Goal: Information Seeking & Learning: Learn about a topic

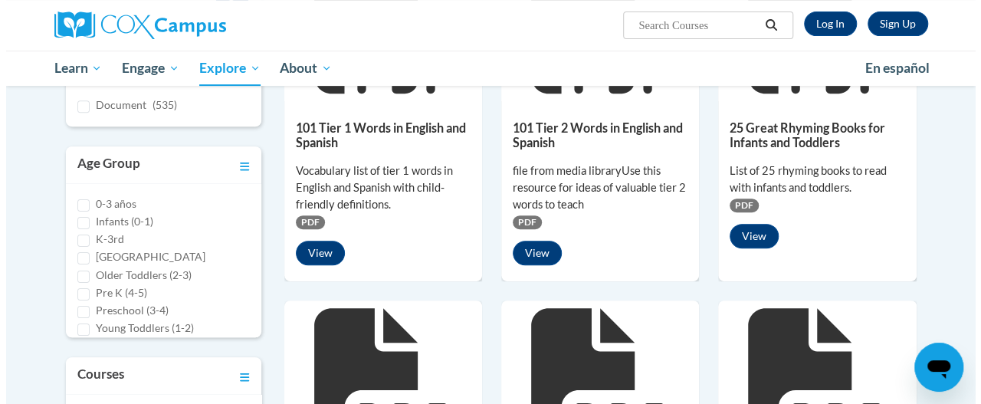
scroll to position [290, 0]
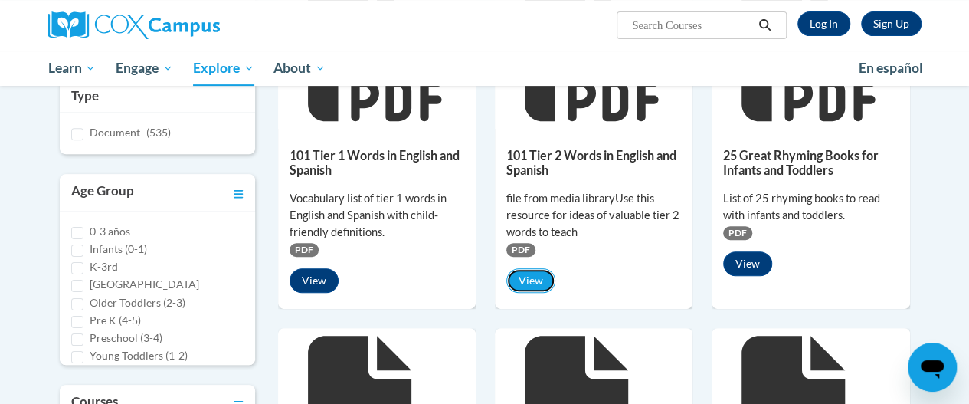
click at [530, 283] on button "View" at bounding box center [530, 280] width 49 height 25
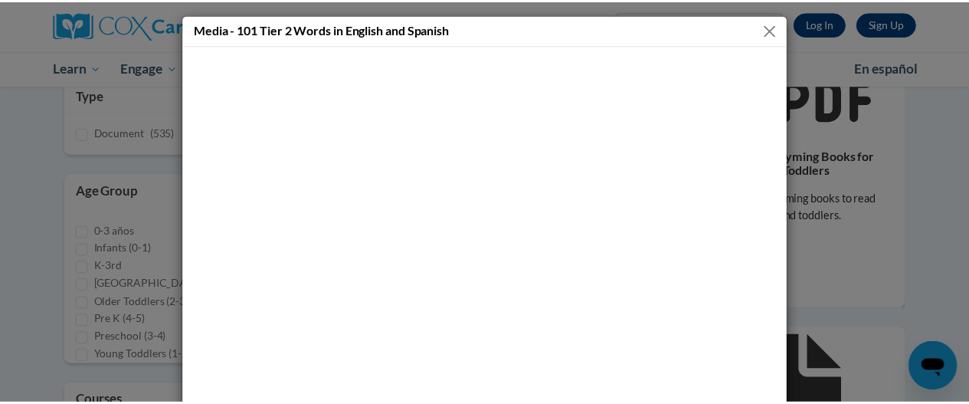
scroll to position [11, 0]
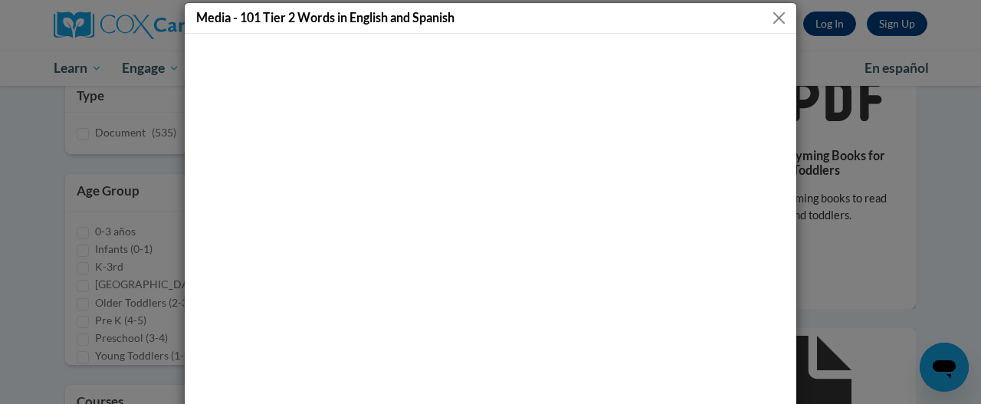
click at [779, 16] on button "Close" at bounding box center [778, 17] width 19 height 19
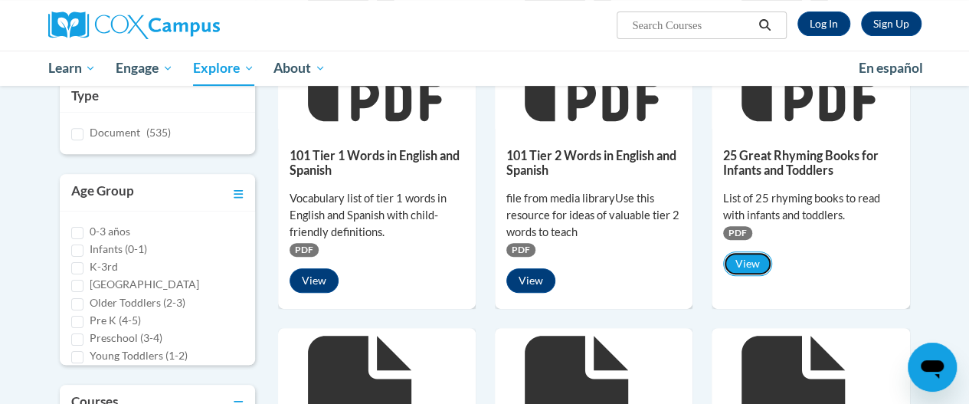
click at [739, 261] on button "View" at bounding box center [747, 263] width 49 height 25
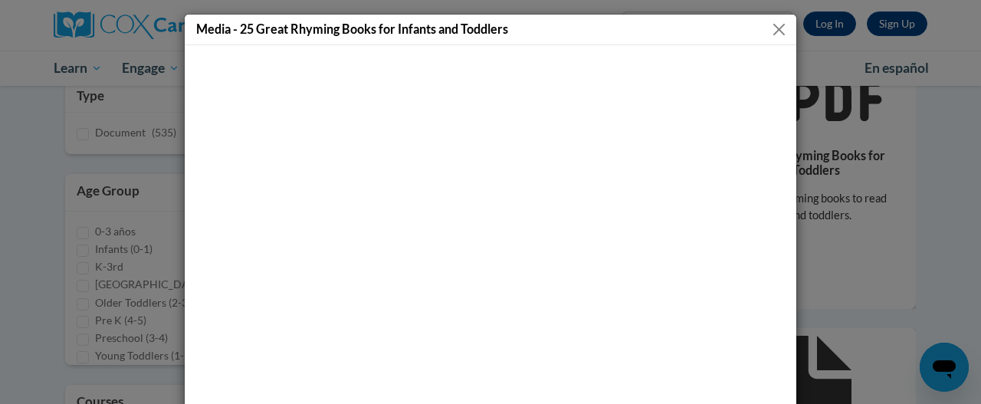
click at [780, 28] on button "Close" at bounding box center [778, 29] width 19 height 19
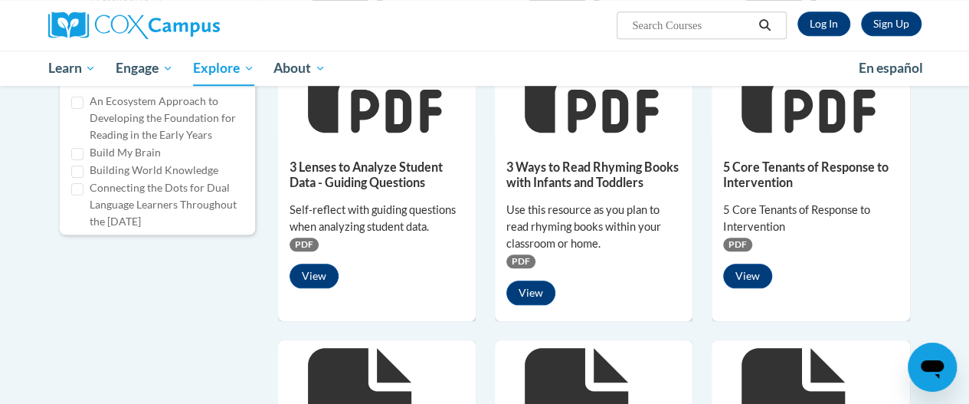
scroll to position [633, 0]
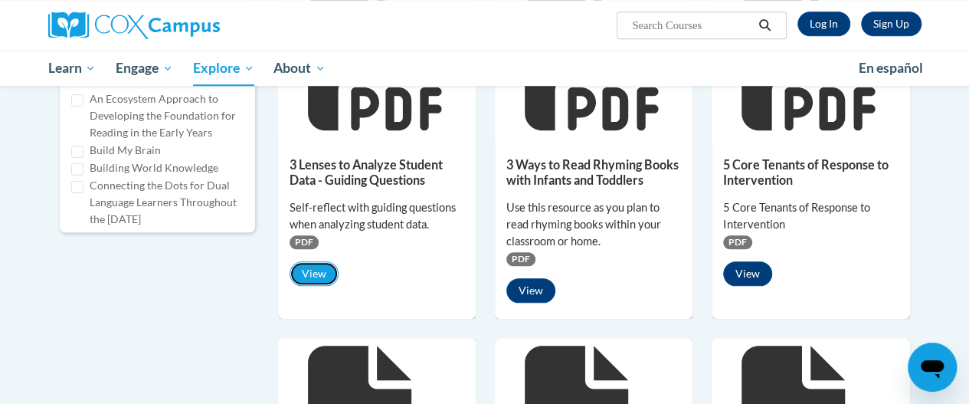
click at [306, 267] on button "View" at bounding box center [314, 273] width 49 height 25
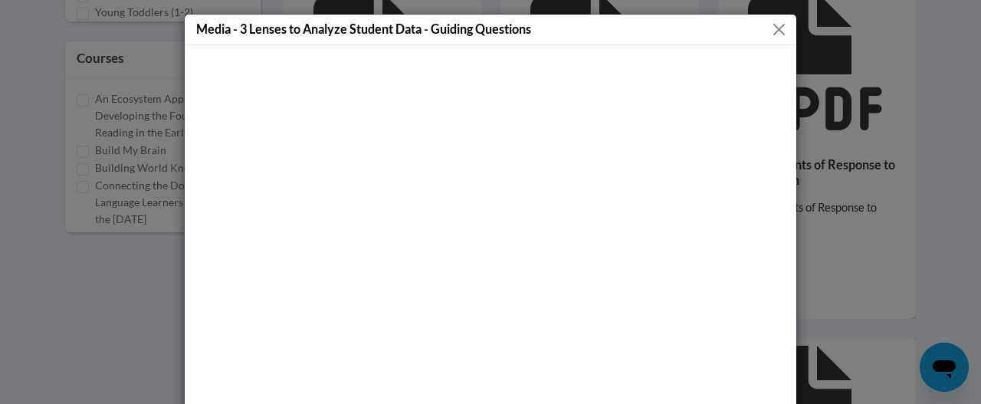
click at [771, 23] on button "Close" at bounding box center [778, 29] width 19 height 19
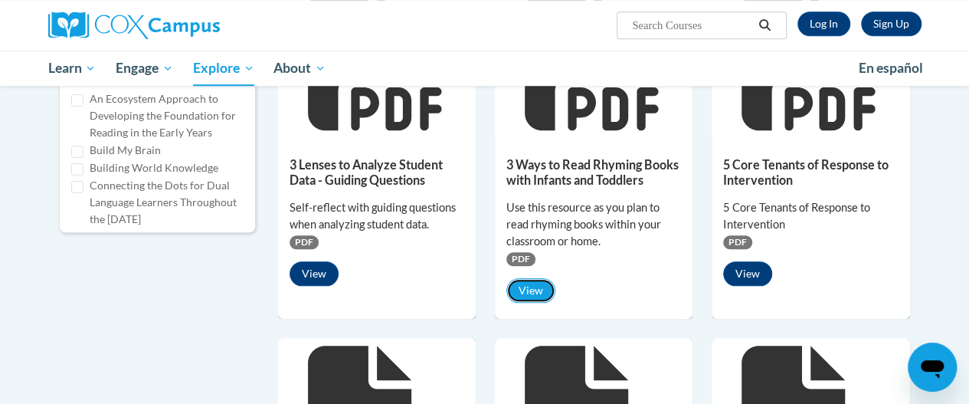
click at [521, 287] on button "View" at bounding box center [530, 290] width 49 height 25
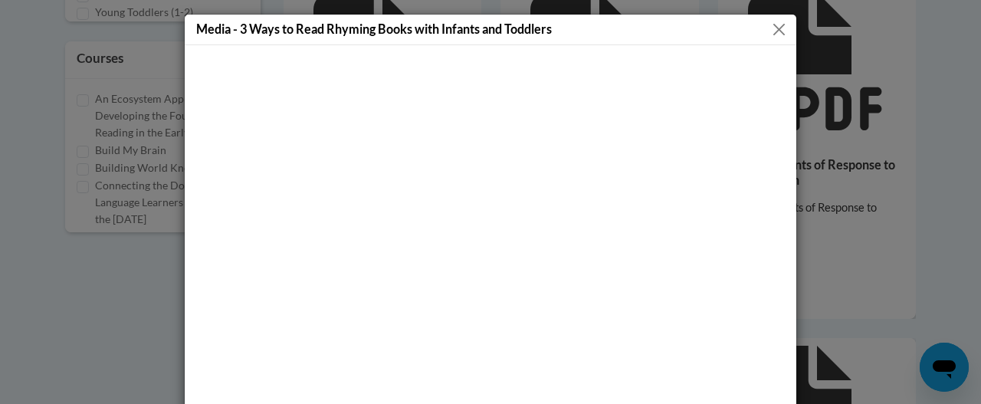
click at [772, 28] on button "Close" at bounding box center [778, 29] width 19 height 19
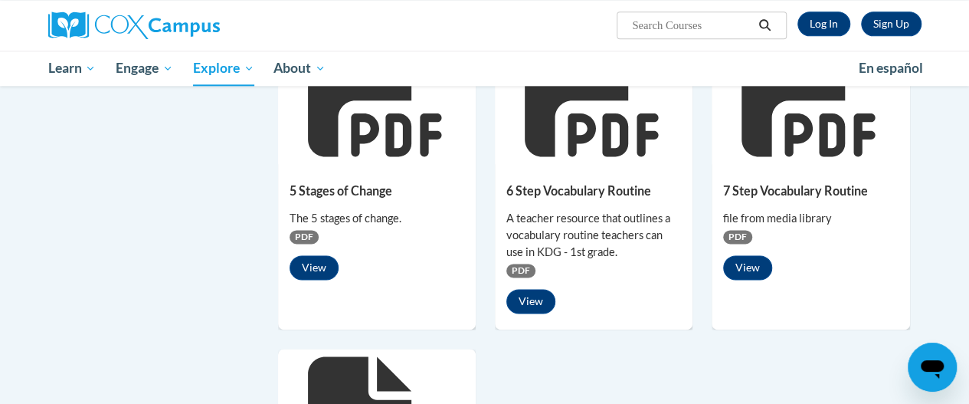
scroll to position [985, 0]
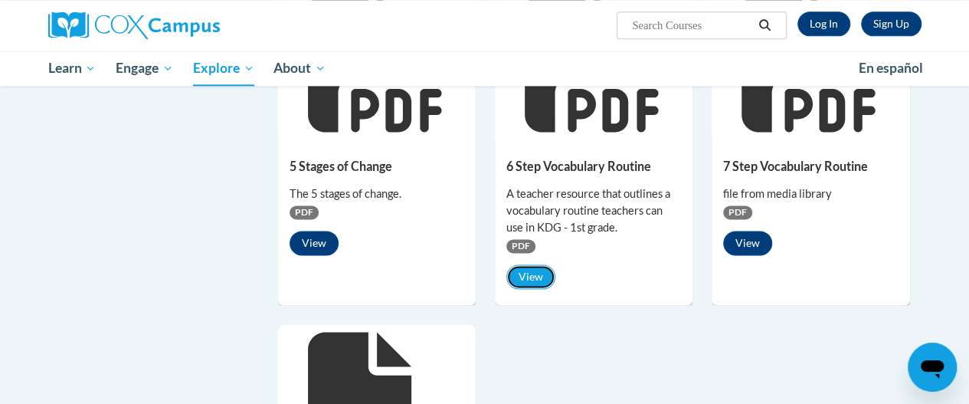
click at [519, 277] on button "View" at bounding box center [530, 276] width 49 height 25
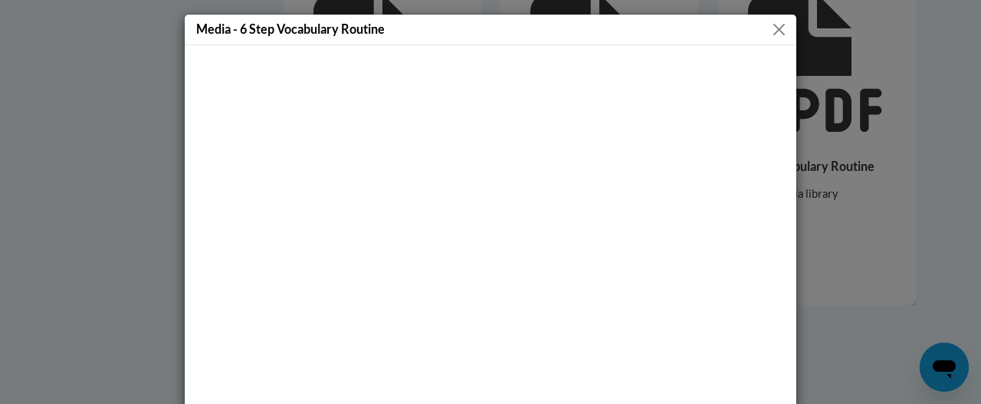
click at [775, 28] on button "Close" at bounding box center [778, 29] width 19 height 19
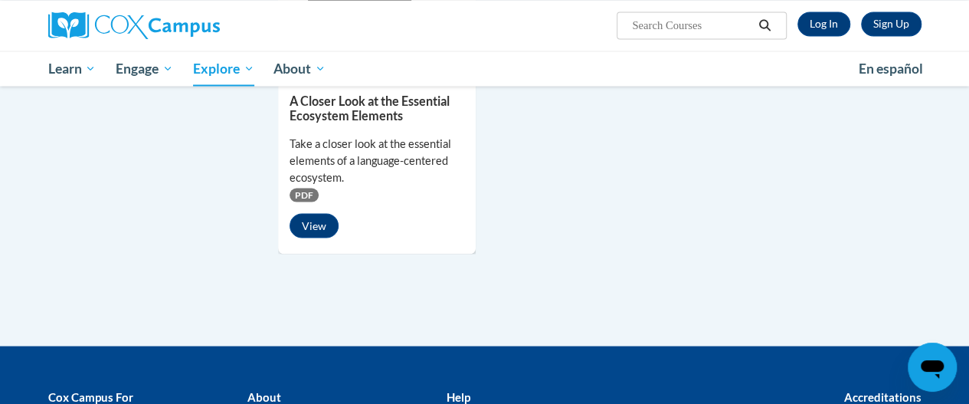
scroll to position [1404, 0]
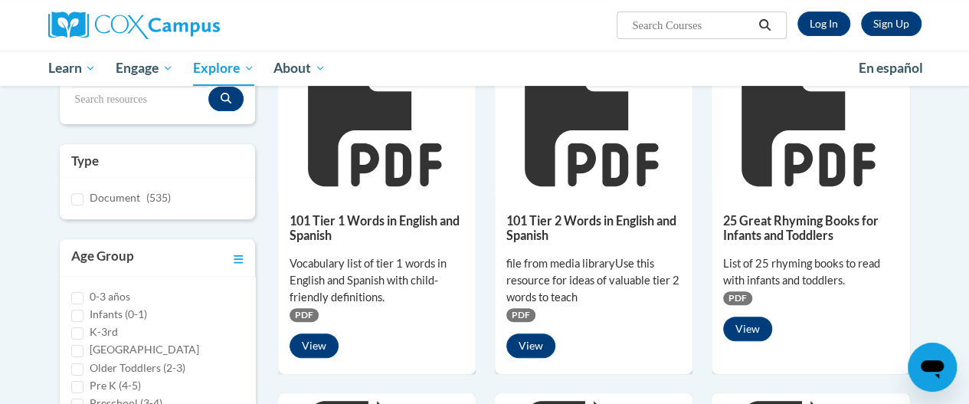
scroll to position [241, 0]
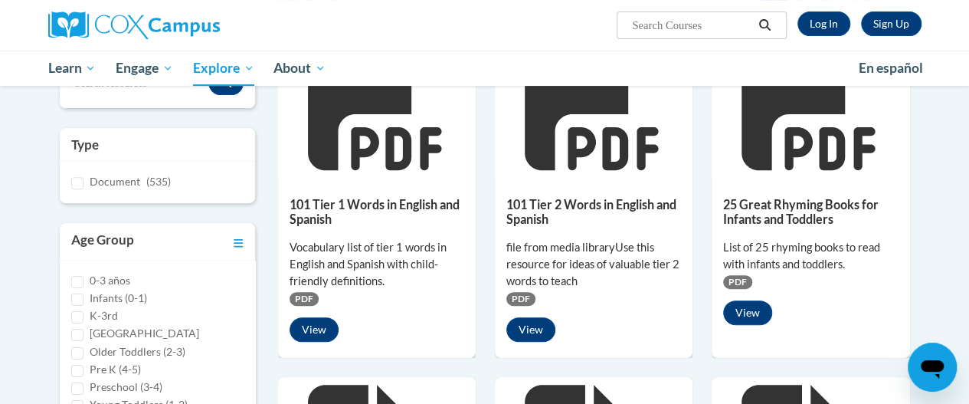
drag, startPoint x: 965, startPoint y: 107, endPoint x: 960, endPoint y: 166, distance: 59.9
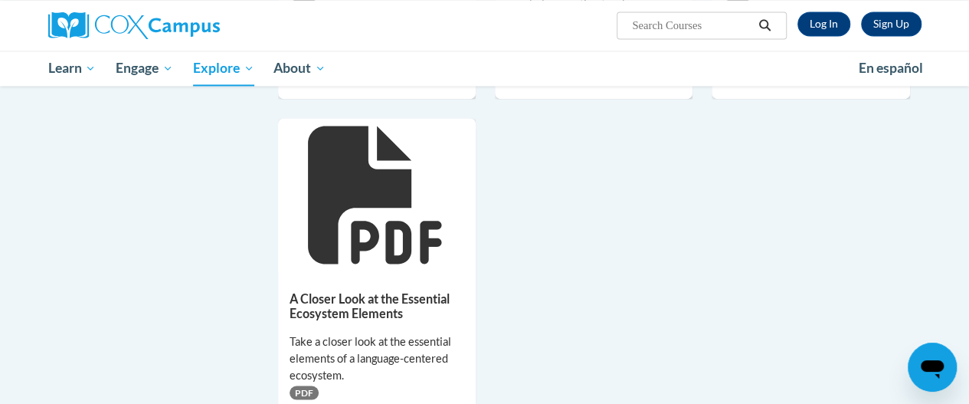
scroll to position [1195, 0]
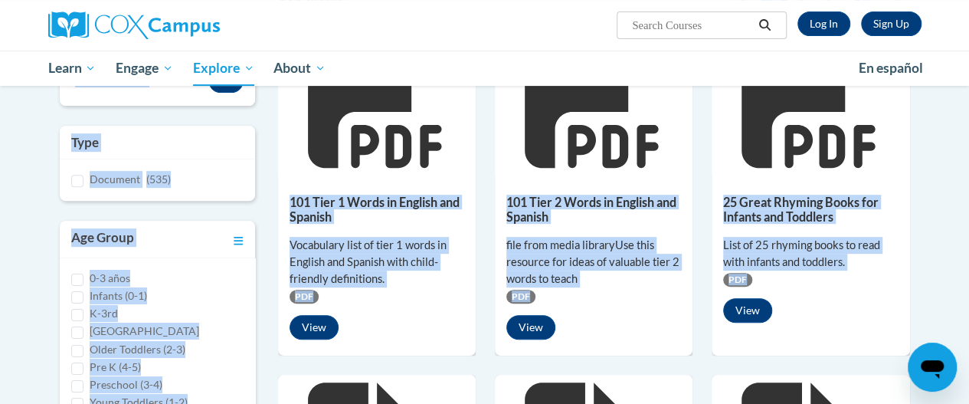
scroll to position [241, 0]
